Goal: Information Seeking & Learning: Learn about a topic

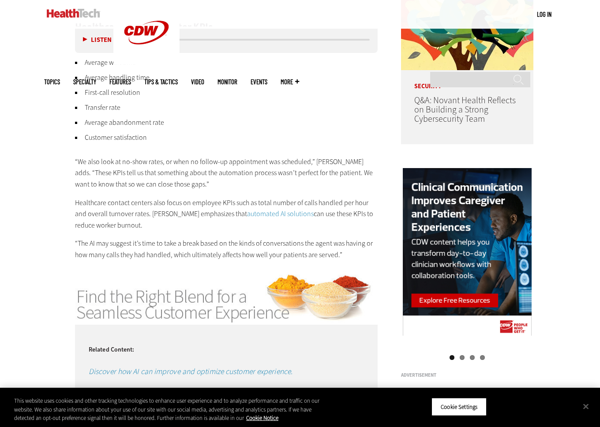
scroll to position [615, 0]
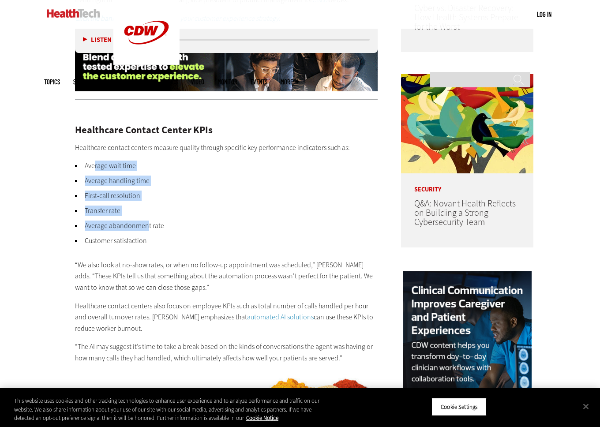
drag, startPoint x: 101, startPoint y: 166, endPoint x: 150, endPoint y: 219, distance: 72.1
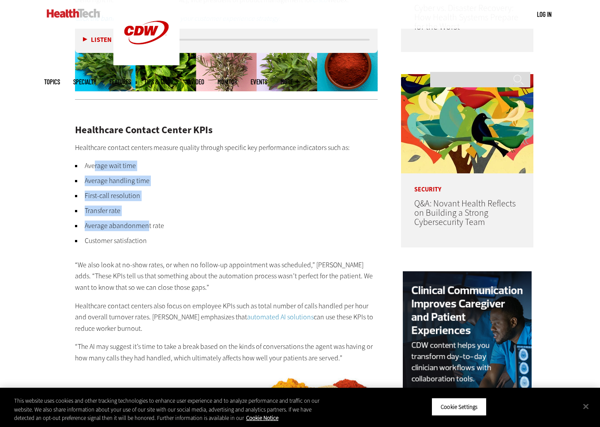
click at [150, 218] on div "Healthcare Contact Center KPIs Healthcare contact centers measure quality throu…" at bounding box center [226, 235] width 303 height 257
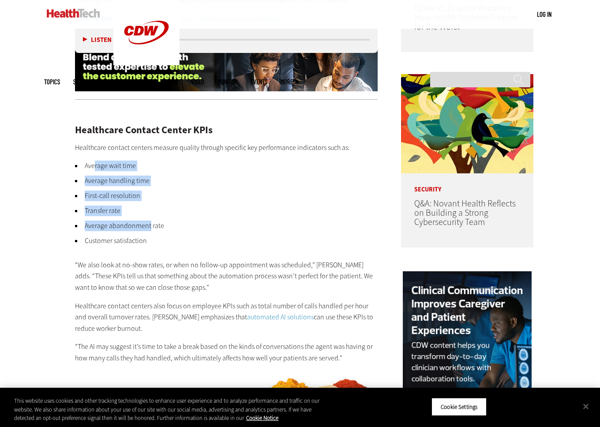
click at [150, 219] on ul "Average wait time Average handling time First-call resolution Transfer rate Ave…" at bounding box center [226, 204] width 303 height 86
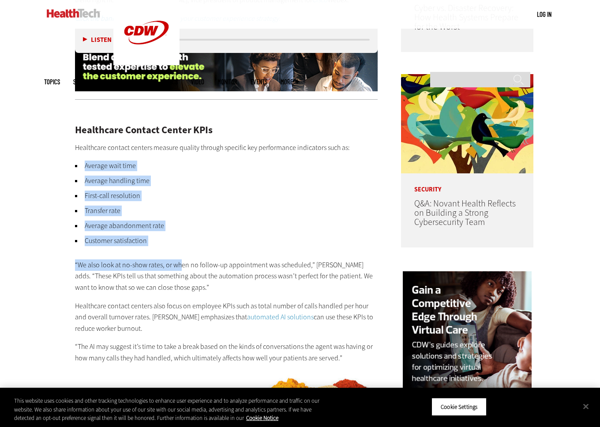
drag, startPoint x: 172, startPoint y: 240, endPoint x: 49, endPoint y: 168, distance: 142.2
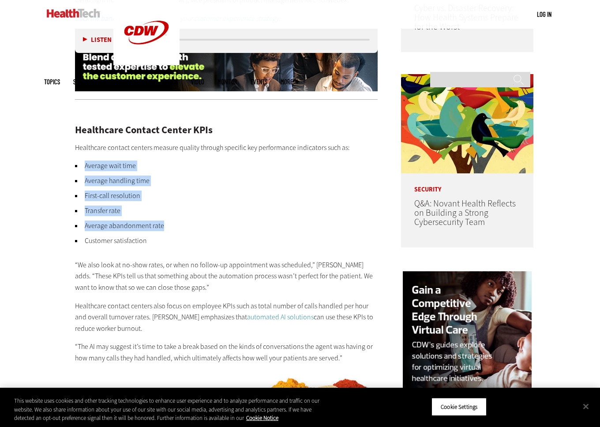
click at [163, 229] on li "Average abandonment rate" at bounding box center [226, 226] width 303 height 11
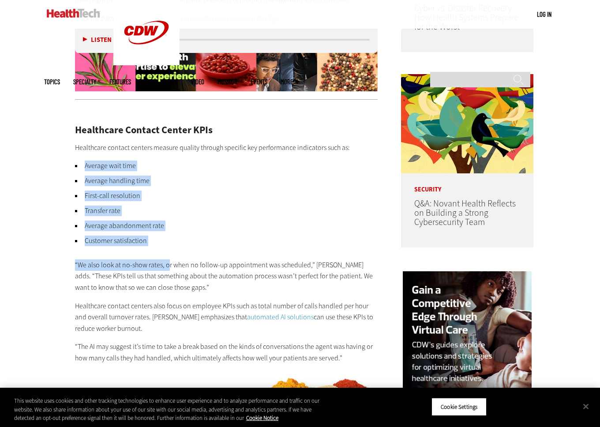
drag, startPoint x: 164, startPoint y: 241, endPoint x: 64, endPoint y: 154, distance: 132.5
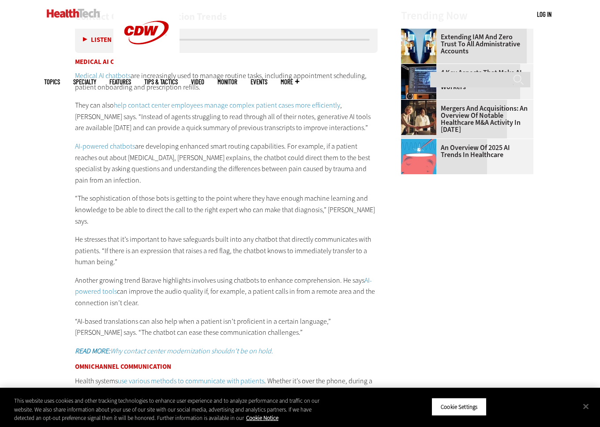
scroll to position [1233, 0]
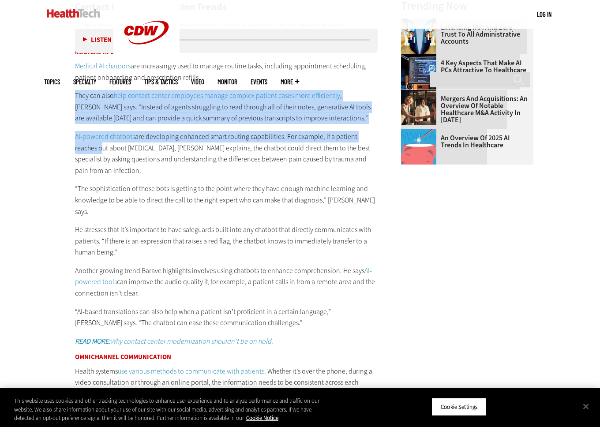
drag, startPoint x: 71, startPoint y: 164, endPoint x: 62, endPoint y: 104, distance: 60.3
click at [62, 104] on article "[DATE] Twitter Facebook LinkedIn Reddit Flipboard Email Digital Workspace Top T…" at bounding box center [217, 174] width 320 height 2170
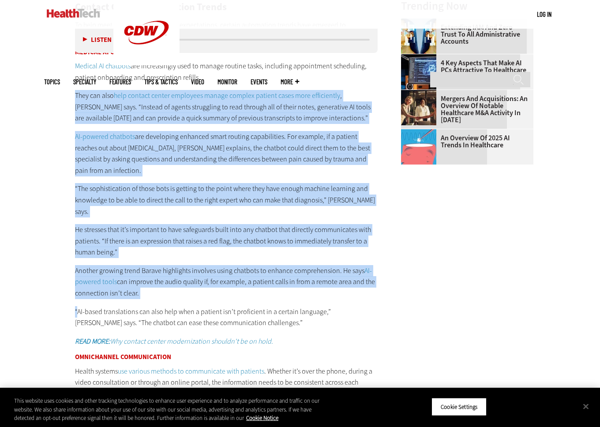
drag, startPoint x: 62, startPoint y: 104, endPoint x: 19, endPoint y: 305, distance: 205.2
click at [19, 303] on div "Become an Insider Sign up [DATE] to receive premium content! Sign Up MENU Log i…" at bounding box center [300, 149] width 600 height 2764
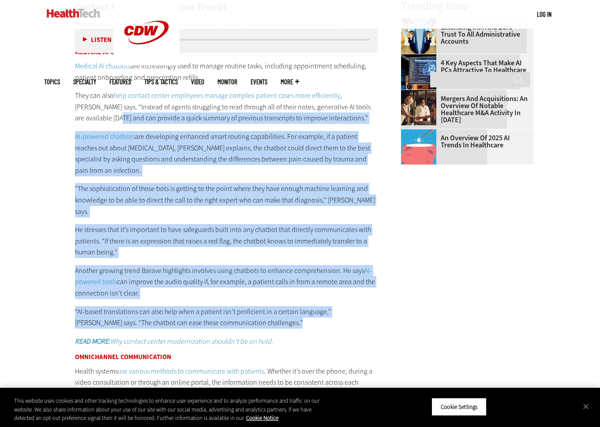
drag, startPoint x: 20, startPoint y: 321, endPoint x: 35, endPoint y: 126, distance: 195.1
click at [35, 131] on div "Become an Insider Sign up [DATE] to receive premium content! Sign Up MENU Log i…" at bounding box center [300, 149] width 600 height 2764
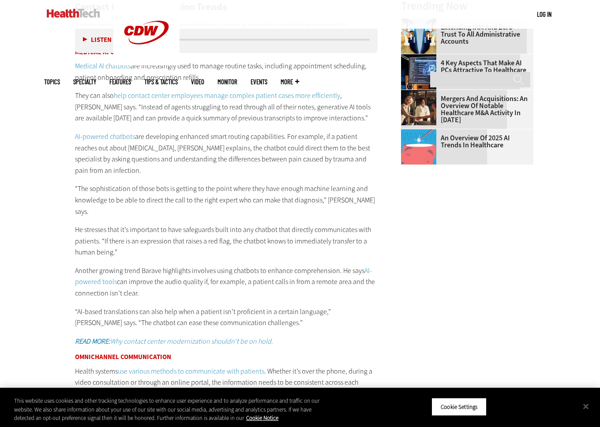
click at [37, 112] on div "Become an Insider Sign up [DATE] to receive premium content! Sign Up MENU Log i…" at bounding box center [300, 149] width 600 height 2764
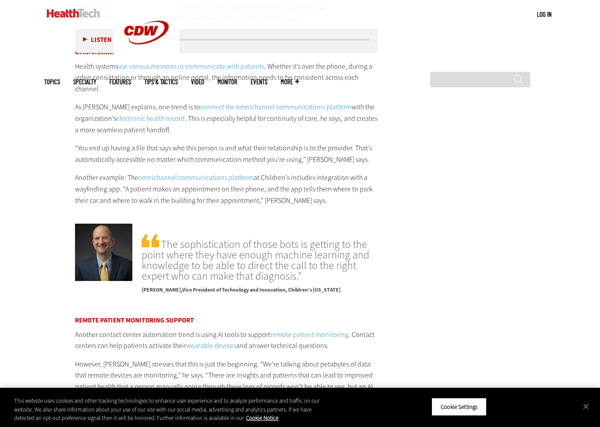
scroll to position [1542, 0]
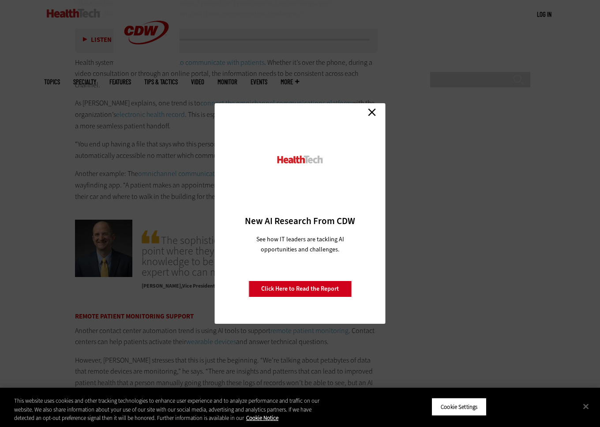
click at [37, 130] on div "Close New AI Research From CDW See how IT leaders are tackling AI opportunities…" at bounding box center [300, 213] width 600 height 427
click at [375, 105] on div "Close New AI Research From CDW See how IT leaders are tackling AI opportunities…" at bounding box center [300, 213] width 171 height 221
click at [368, 113] on link "Close" at bounding box center [371, 111] width 13 height 13
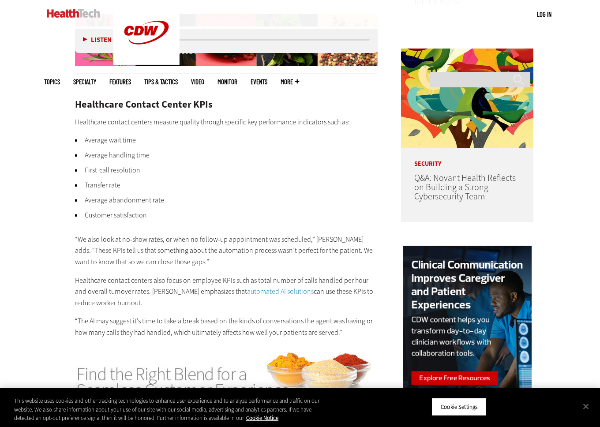
scroll to position [615, 0]
